Goal: Task Accomplishment & Management: Use online tool/utility

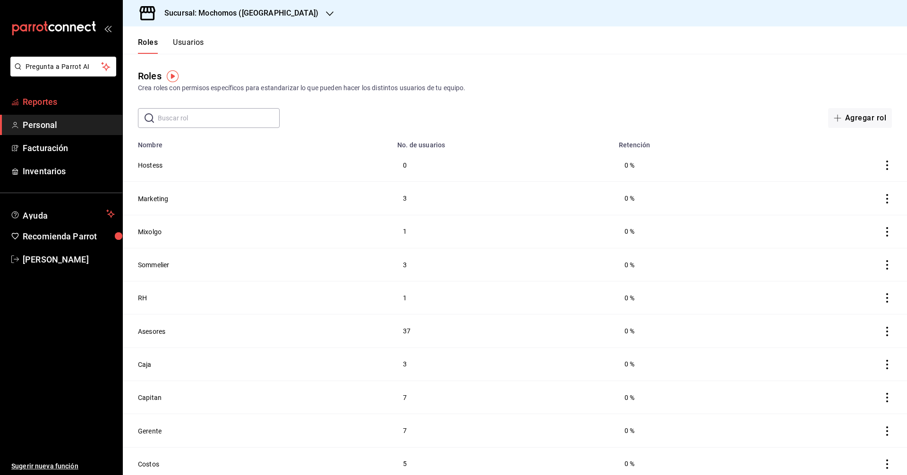
click at [39, 104] on span "Reportes" at bounding box center [69, 101] width 92 height 13
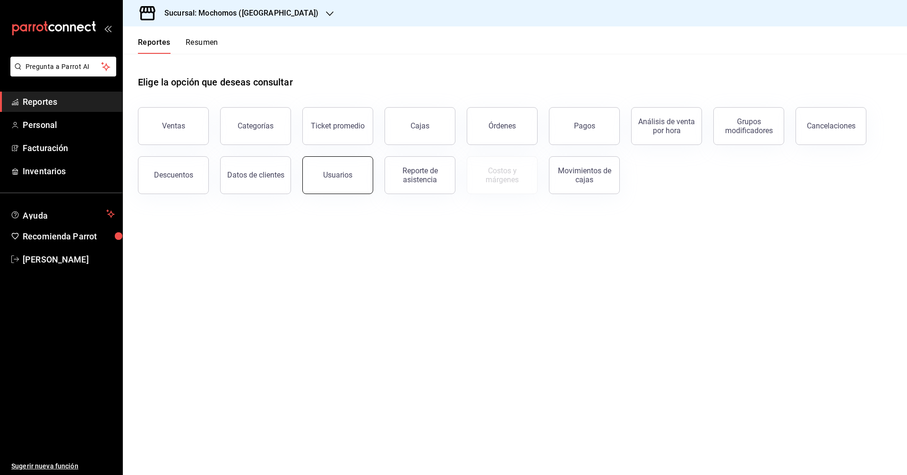
click at [326, 187] on button "Usuarios" at bounding box center [337, 175] width 71 height 38
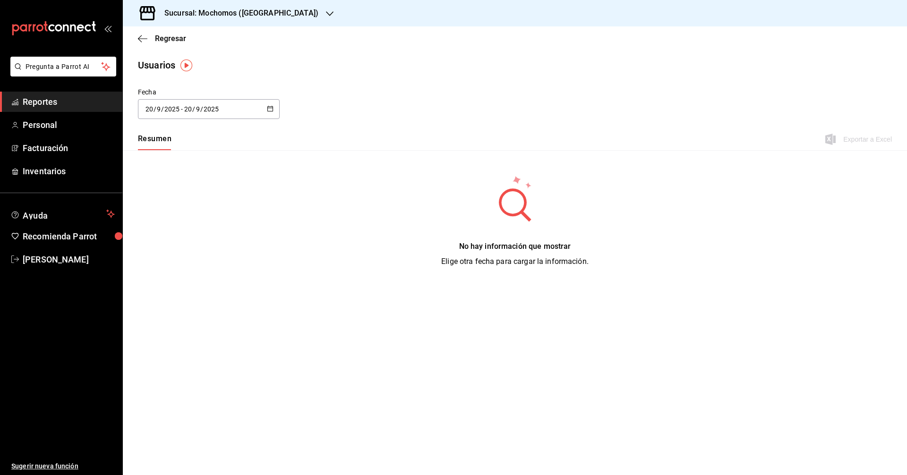
click at [273, 106] on icon "button" at bounding box center [270, 108] width 7 height 7
click at [202, 244] on li "Rango de fechas" at bounding box center [182, 245] width 89 height 21
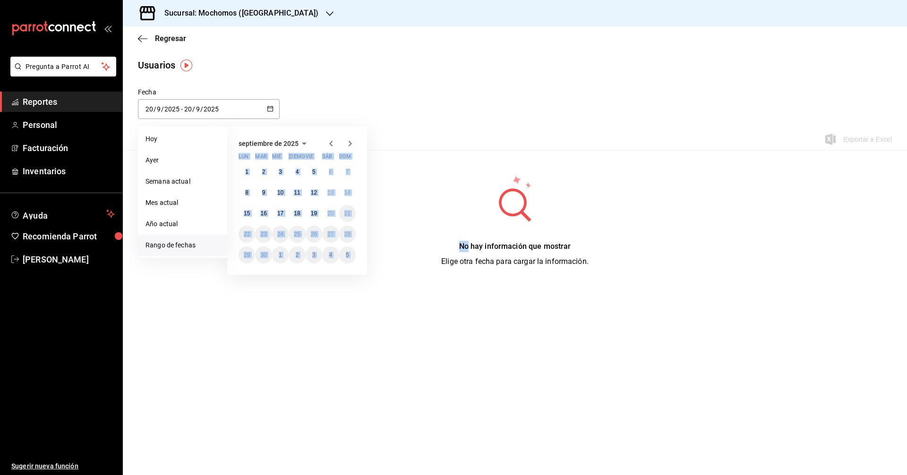
drag, startPoint x: 202, startPoint y: 244, endPoint x: 412, endPoint y: 191, distance: 217.4
click at [412, 191] on div "Fecha [DATE] [DATE] - [DATE] [DATE] [DATE] [DATE] Semana actual Mes actual Año …" at bounding box center [515, 197] width 784 height 220
click at [412, 191] on div "No hay información que mostrar Elige otra fecha para cargar la información." at bounding box center [515, 221] width 784 height 142
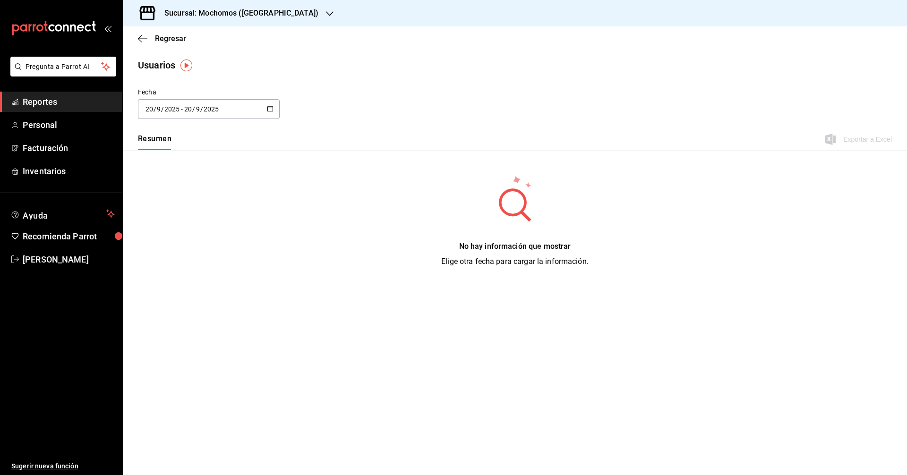
click at [273, 106] on icon "button" at bounding box center [270, 108] width 7 height 7
click at [174, 239] on li "Rango de fechas" at bounding box center [182, 245] width 89 height 21
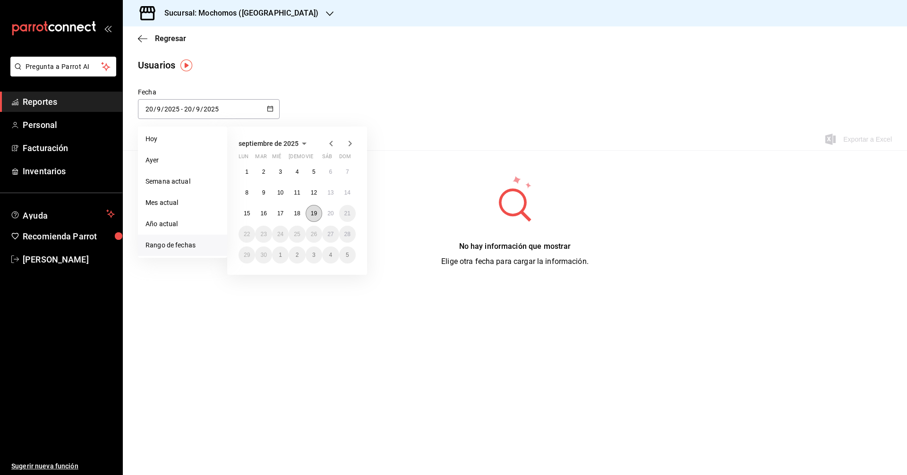
click at [312, 212] on abbr "19" at bounding box center [314, 213] width 6 height 7
click at [332, 209] on button "20" at bounding box center [330, 213] width 17 height 17
type input "[DATE]"
type input "19"
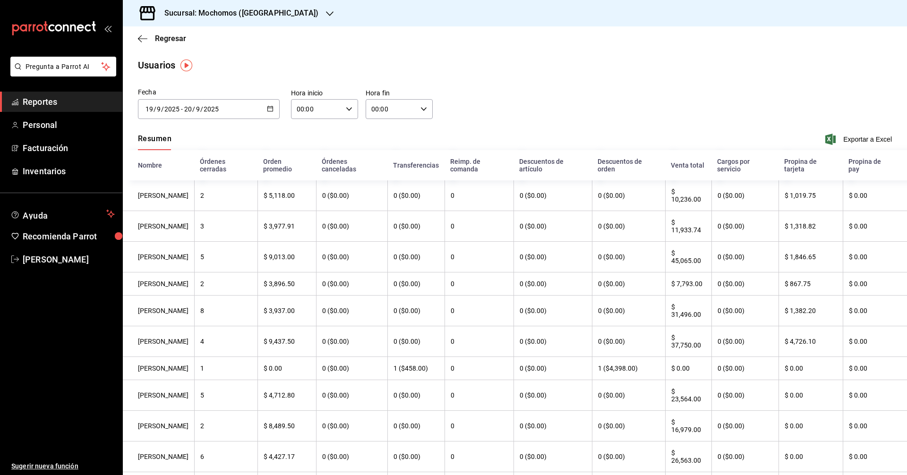
click at [346, 113] on div "00:00 Hora inicio" at bounding box center [324, 109] width 67 height 20
drag, startPoint x: 298, startPoint y: 183, endPoint x: 307, endPoint y: 172, distance: 14.6
click at [307, 172] on span "05" at bounding box center [306, 169] width 18 height 8
type input "05:00"
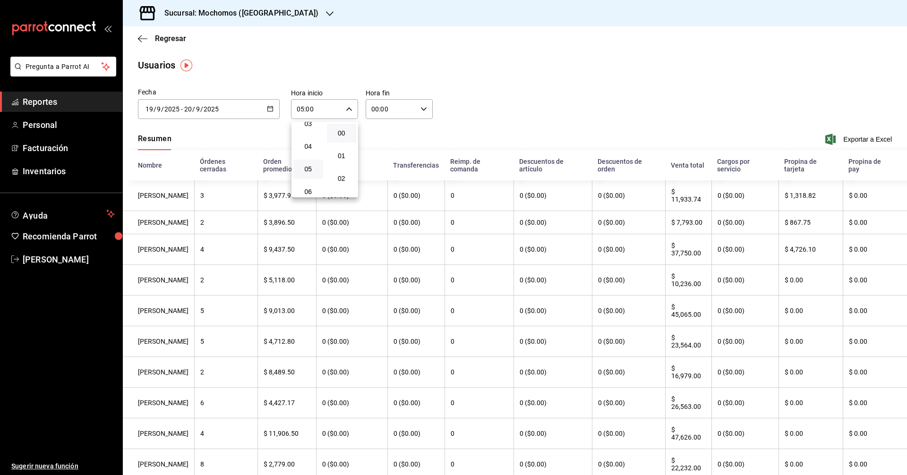
click at [472, 141] on div at bounding box center [453, 237] width 907 height 475
click at [419, 105] on div "00:00 Hora fin" at bounding box center [399, 109] width 67 height 20
click at [388, 154] on span "01" at bounding box center [380, 156] width 18 height 8
type input "01:00"
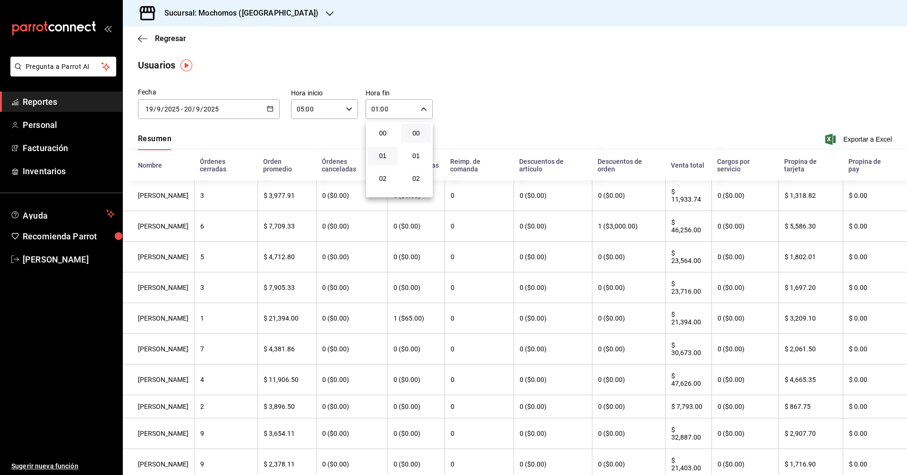
click at [852, 138] on div at bounding box center [453, 237] width 907 height 475
click at [852, 138] on span "Exportar a Excel" at bounding box center [859, 139] width 65 height 11
